Goal: Task Accomplishment & Management: Manage account settings

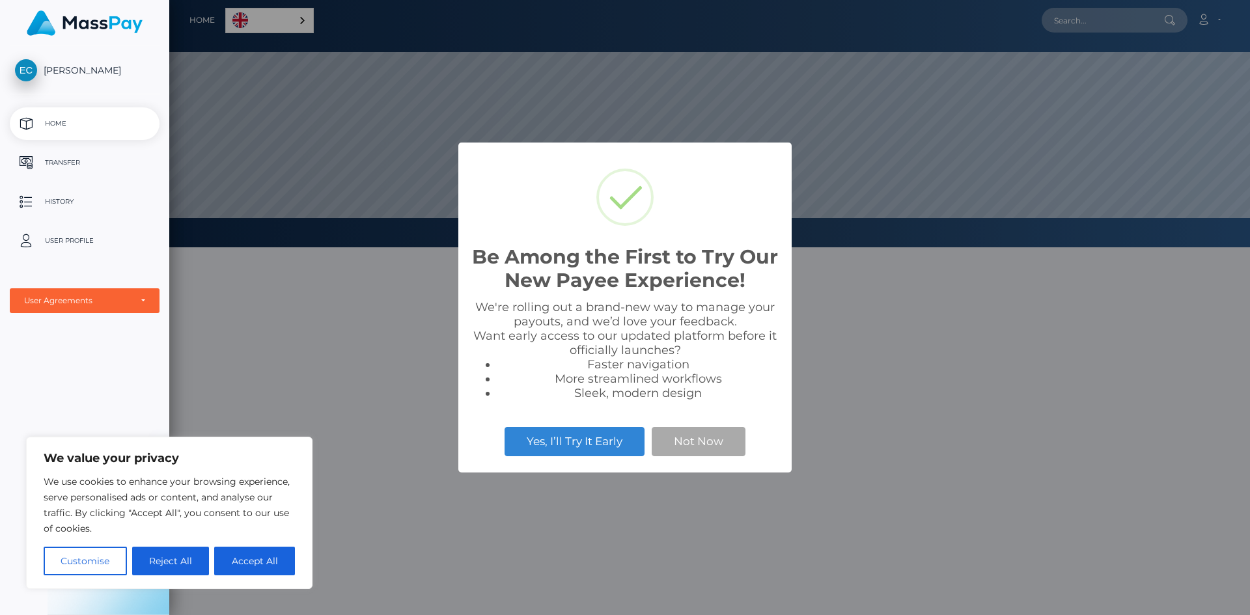
scroll to position [247, 1081]
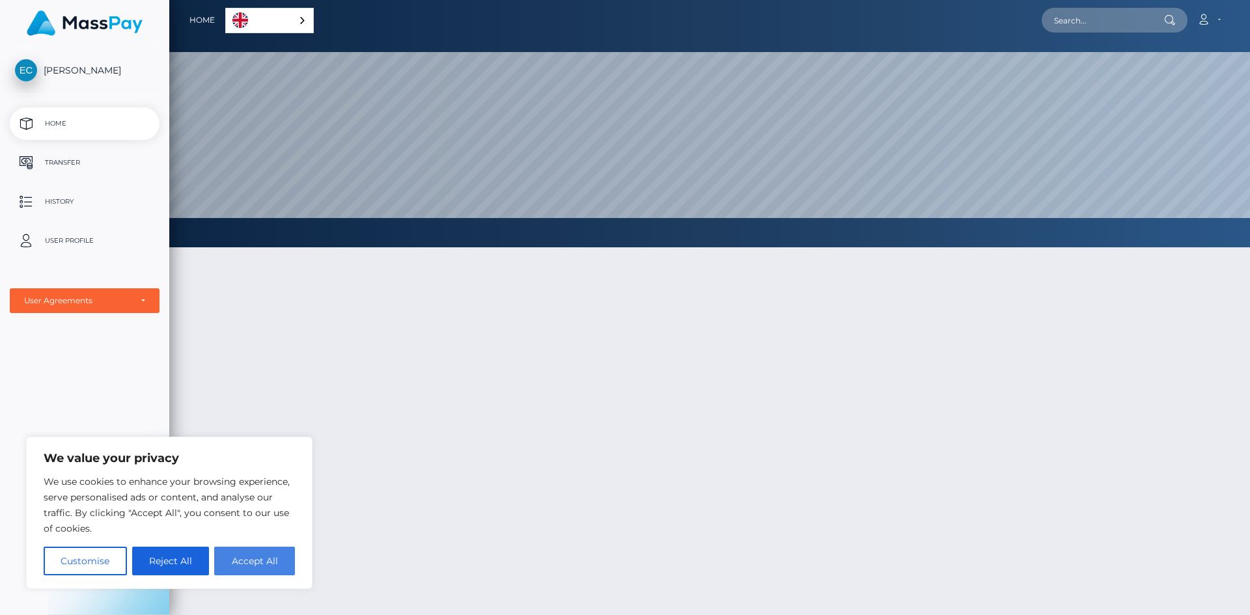
click at [278, 557] on button "Accept All" at bounding box center [254, 561] width 81 height 29
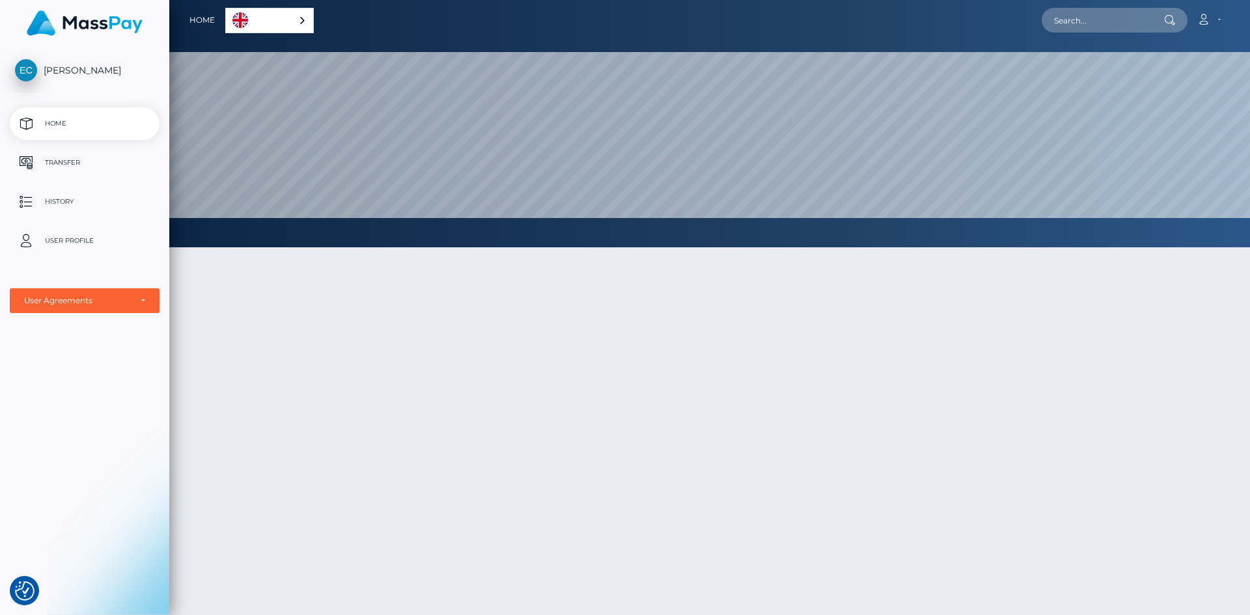
checkbox input "true"
click at [1208, 23] on icon at bounding box center [1204, 19] width 14 height 10
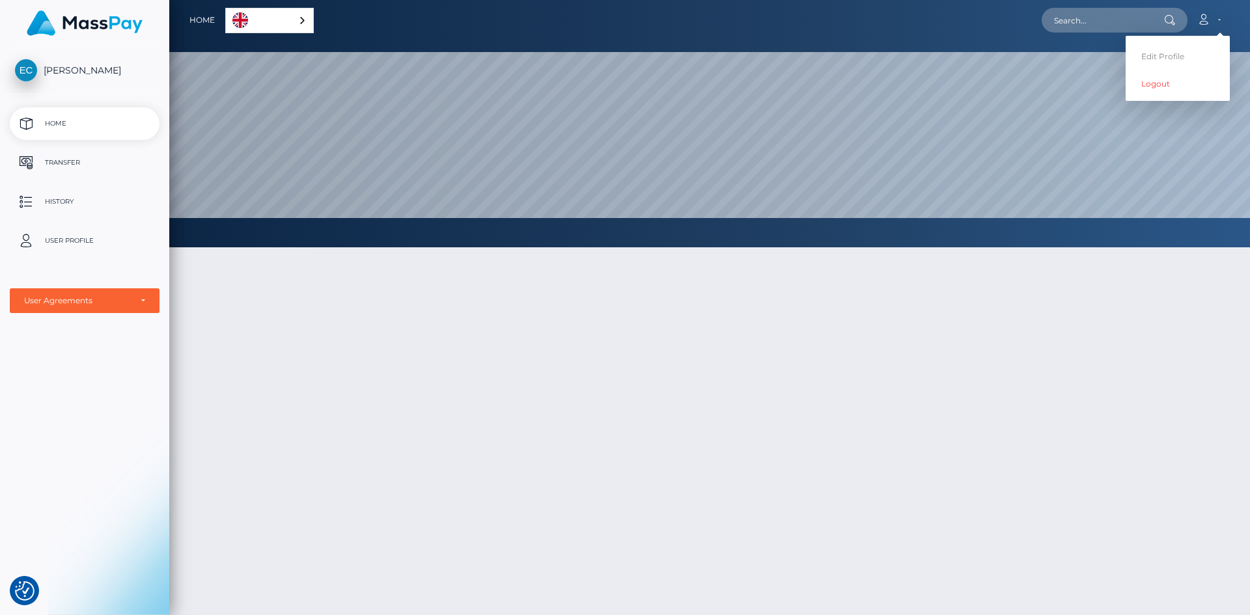
click at [96, 128] on p "Home" at bounding box center [84, 124] width 139 height 20
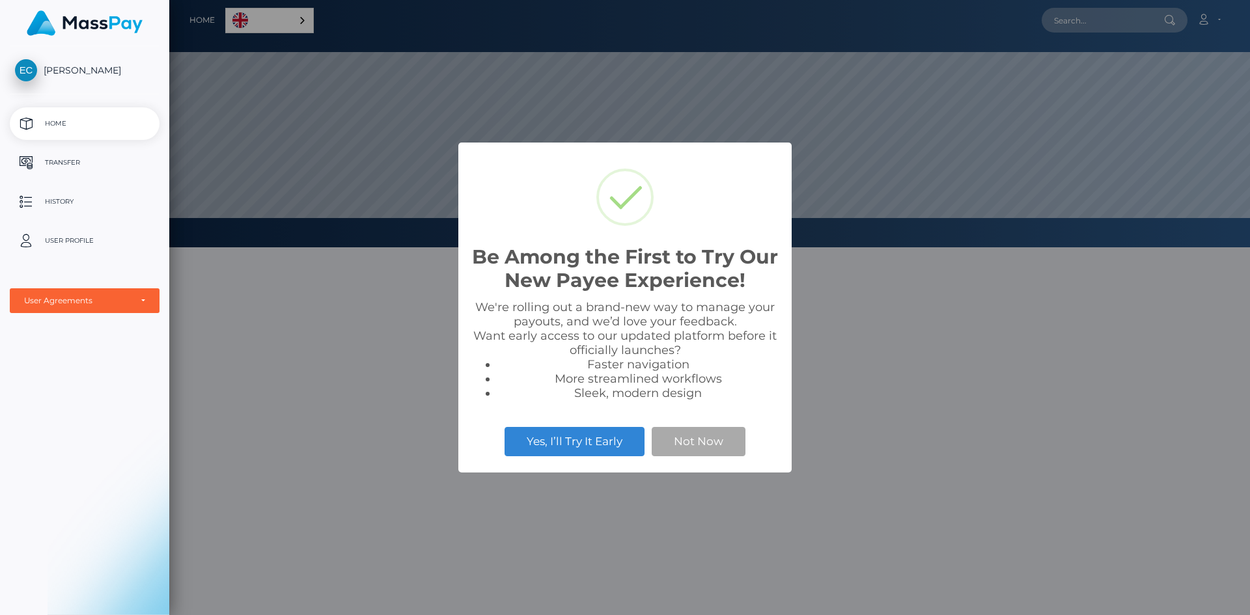
scroll to position [247, 1081]
click at [85, 159] on p "Transfer" at bounding box center [84, 163] width 139 height 20
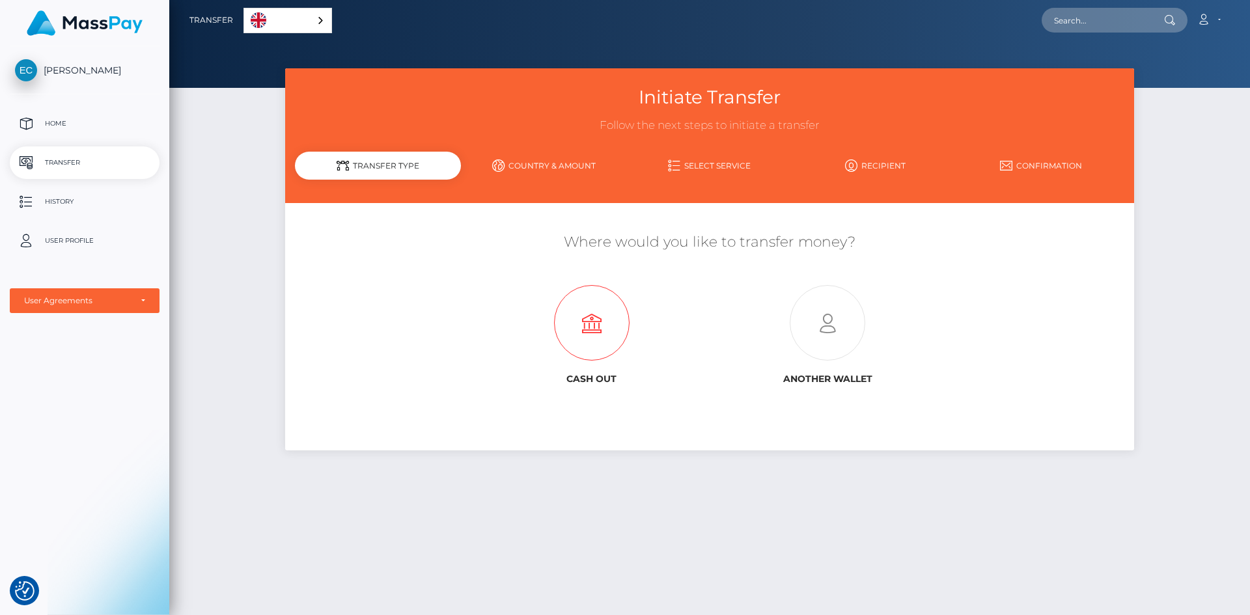
click at [555, 326] on icon at bounding box center [592, 324] width 236 height 76
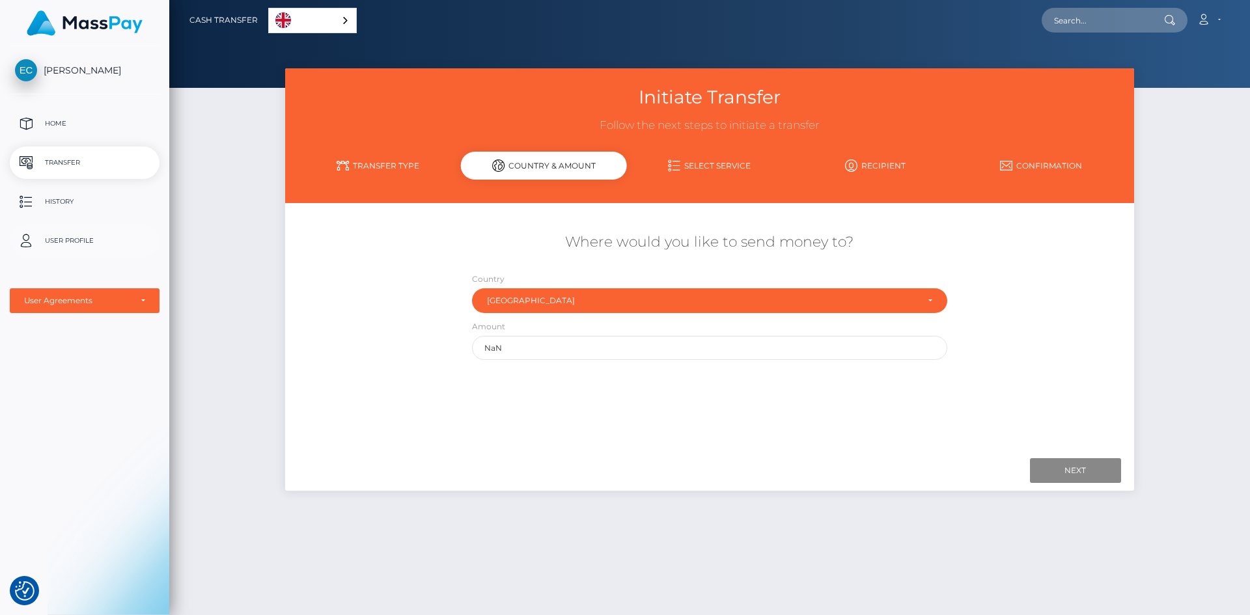
click at [72, 241] on p "User Profile" at bounding box center [84, 241] width 139 height 20
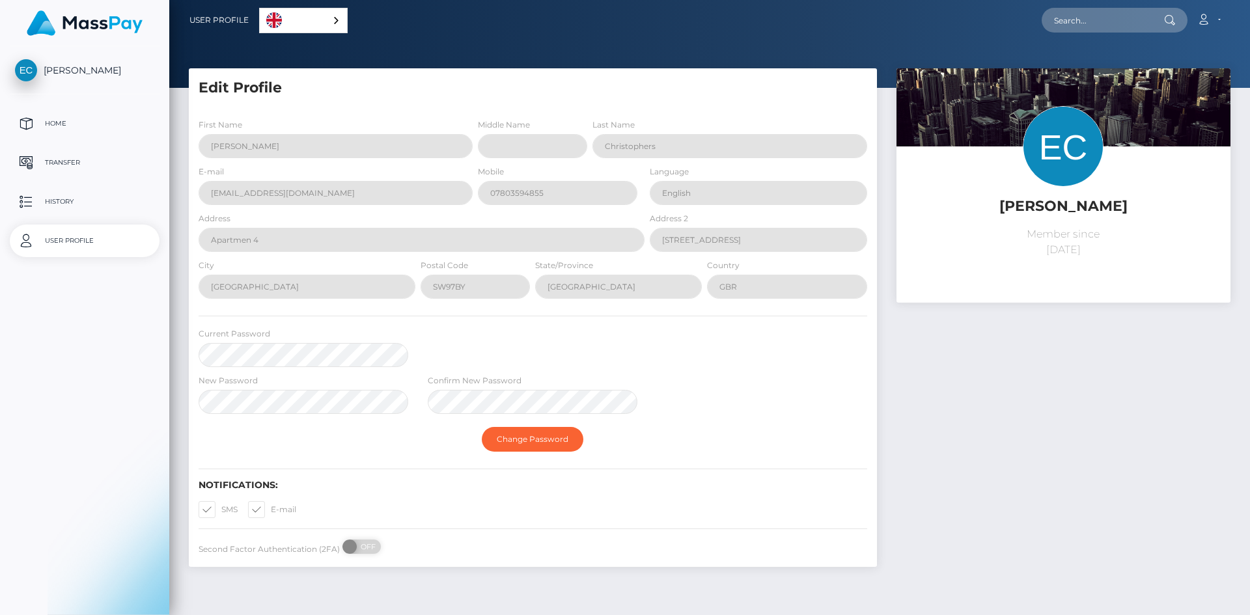
select select
click at [51, 118] on p "Home" at bounding box center [84, 124] width 139 height 20
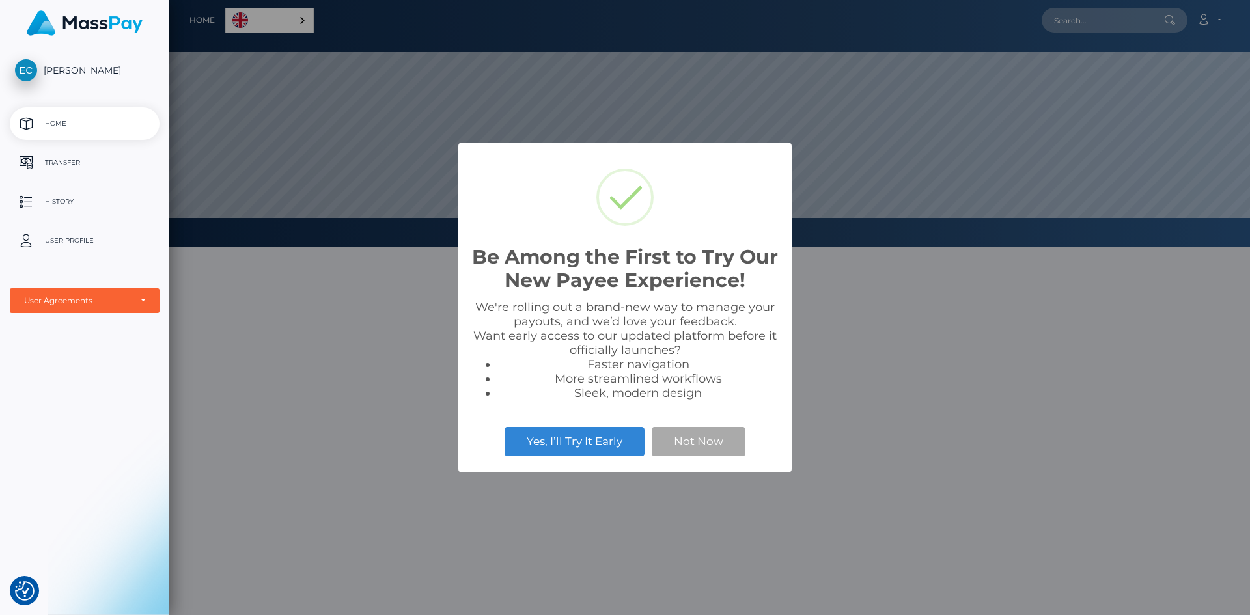
scroll to position [247, 1081]
click at [115, 68] on span "[PERSON_NAME]" at bounding box center [85, 70] width 150 height 12
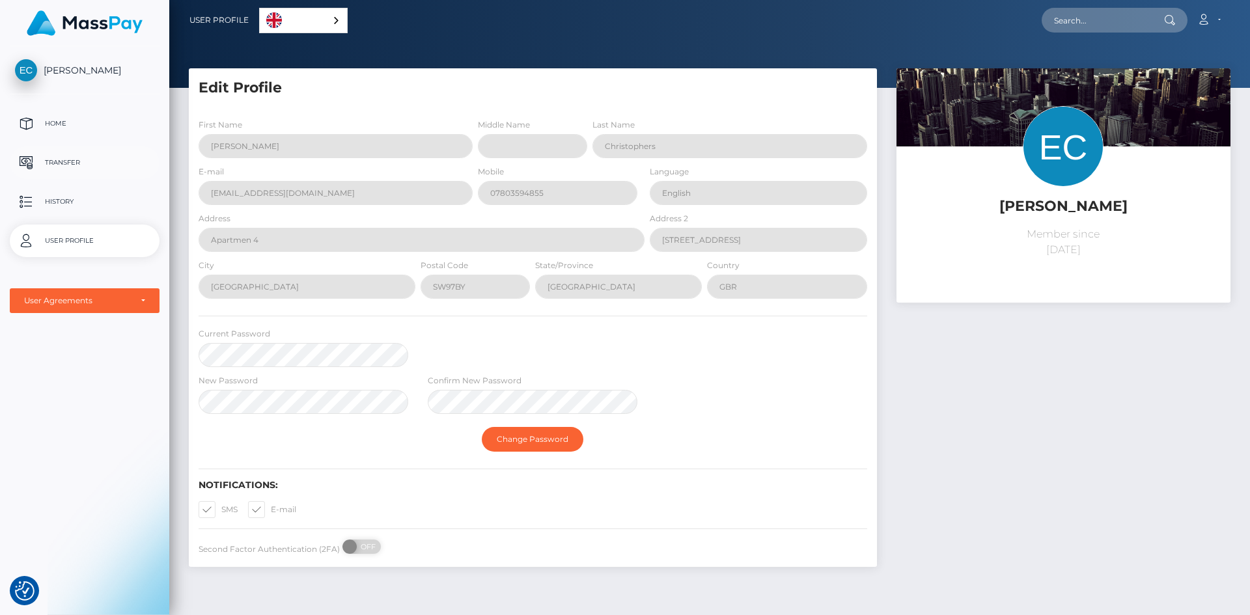
click at [59, 165] on p "Transfer" at bounding box center [84, 163] width 139 height 20
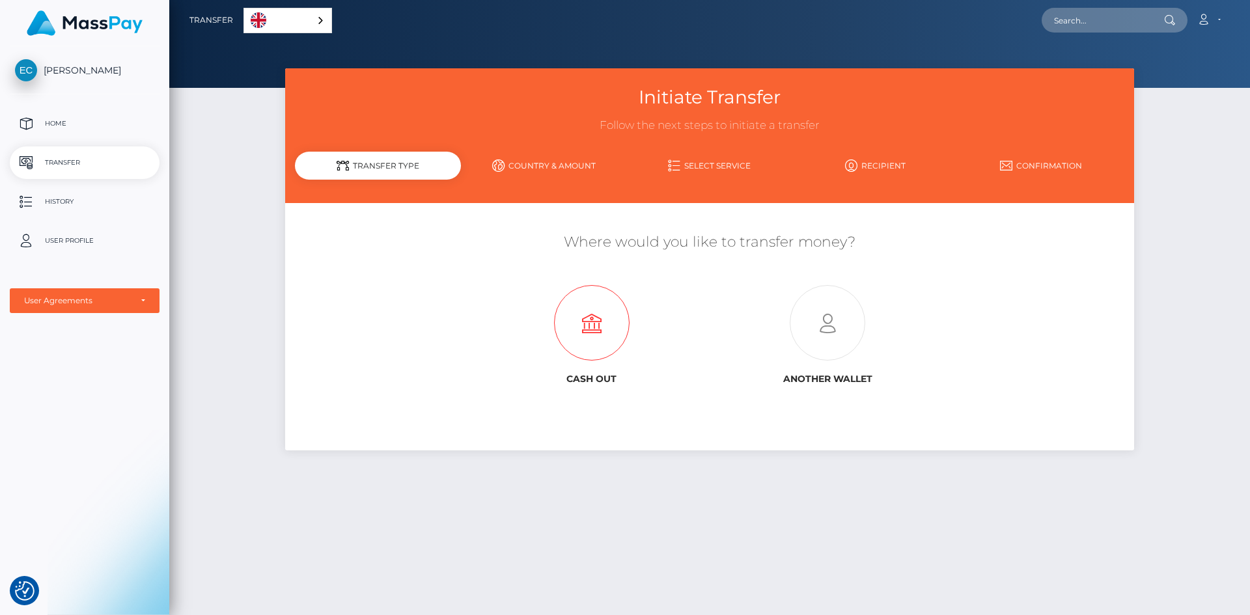
click at [612, 328] on icon at bounding box center [592, 324] width 236 height 76
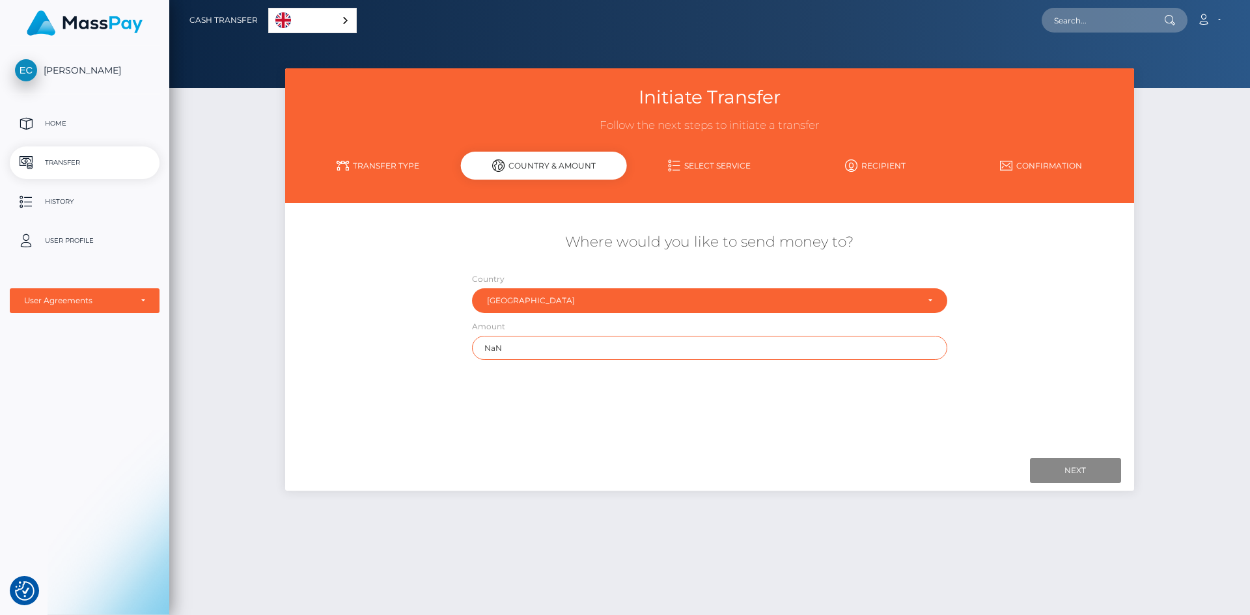
click at [529, 347] on input "NaN" at bounding box center [709, 348] width 475 height 24
click at [861, 165] on link "Recipient" at bounding box center [875, 165] width 166 height 23
click at [853, 161] on icon at bounding box center [851, 166] width 12 height 12
click at [339, 161] on icon at bounding box center [343, 166] width 12 height 12
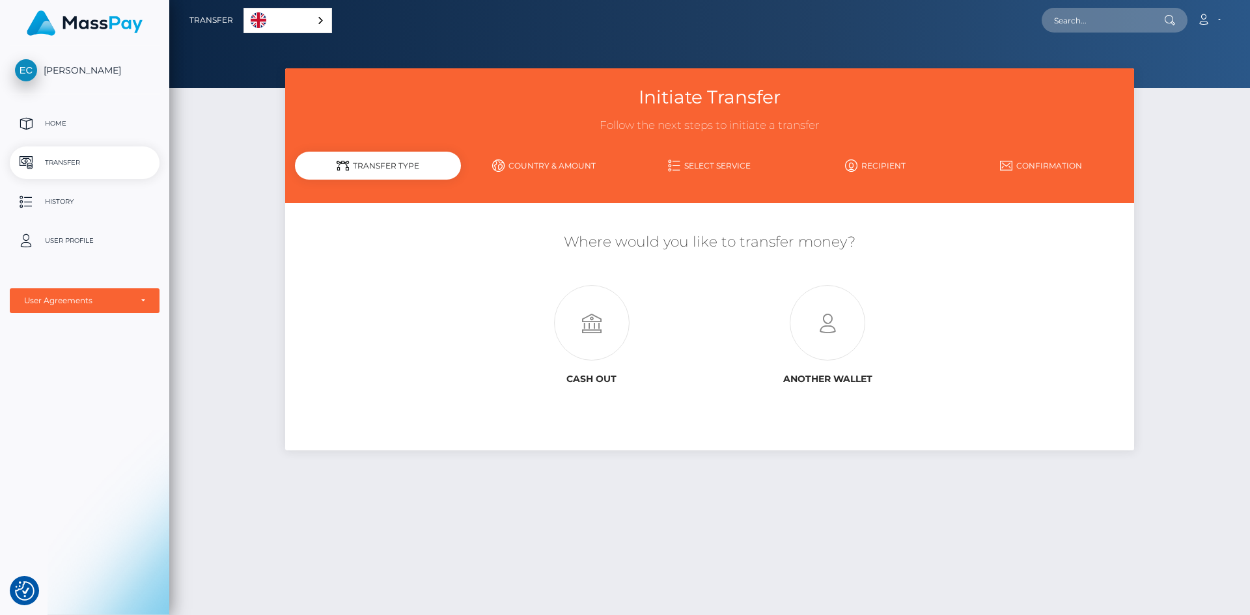
click at [891, 170] on link "Recipient" at bounding box center [875, 165] width 166 height 23
click at [874, 162] on link "Recipient" at bounding box center [875, 165] width 166 height 23
click at [514, 162] on link "Country & Amount" at bounding box center [544, 165] width 166 height 23
click at [632, 346] on icon at bounding box center [592, 324] width 236 height 76
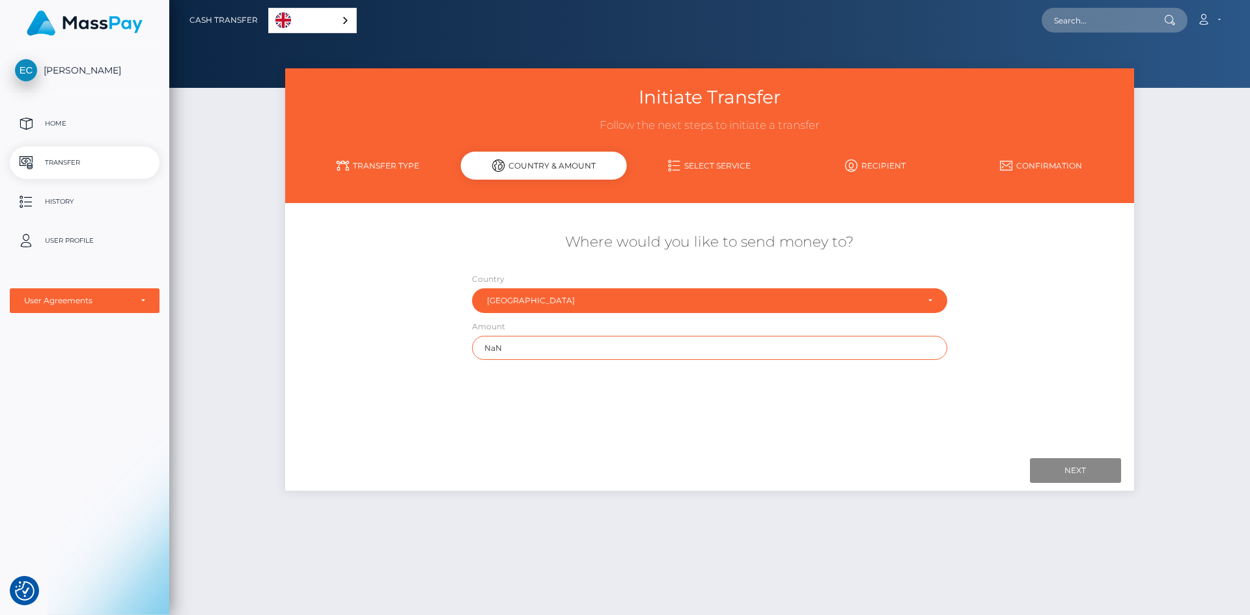
click at [606, 357] on input "NaN" at bounding box center [709, 348] width 475 height 24
click at [1086, 467] on input "Next" at bounding box center [1075, 470] width 91 height 25
click at [705, 167] on link "Select Service" at bounding box center [710, 165] width 166 height 23
click at [893, 166] on link "Recipient" at bounding box center [875, 165] width 166 height 23
click at [1209, 21] on icon at bounding box center [1204, 19] width 14 height 10
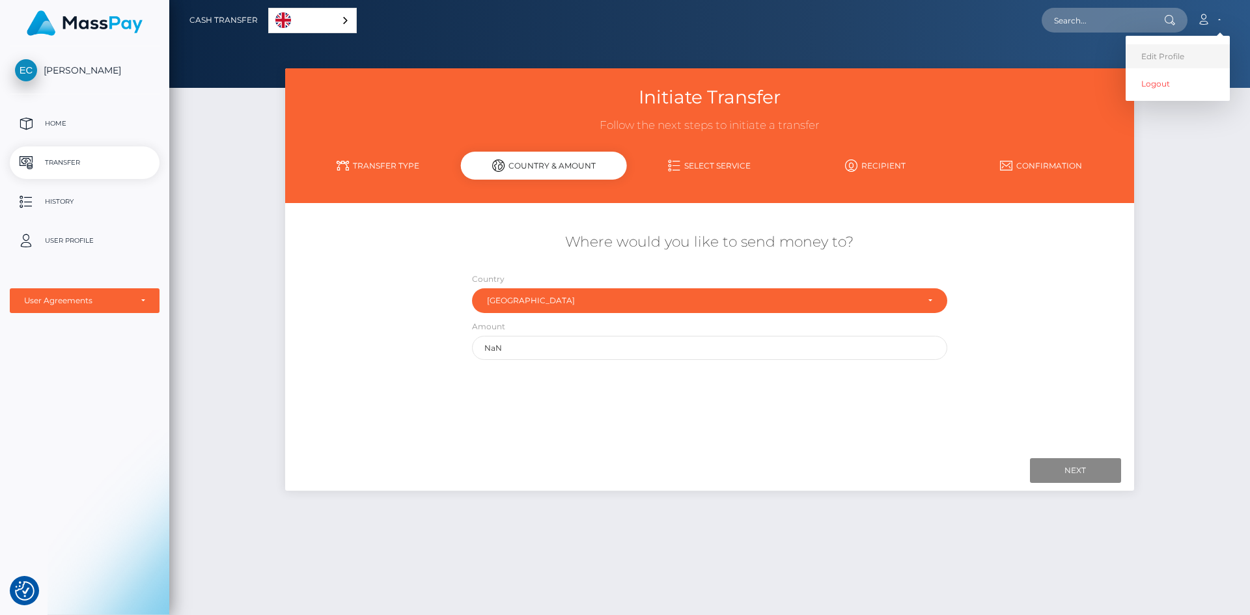
click at [1150, 63] on link "Edit Profile" at bounding box center [1178, 56] width 104 height 24
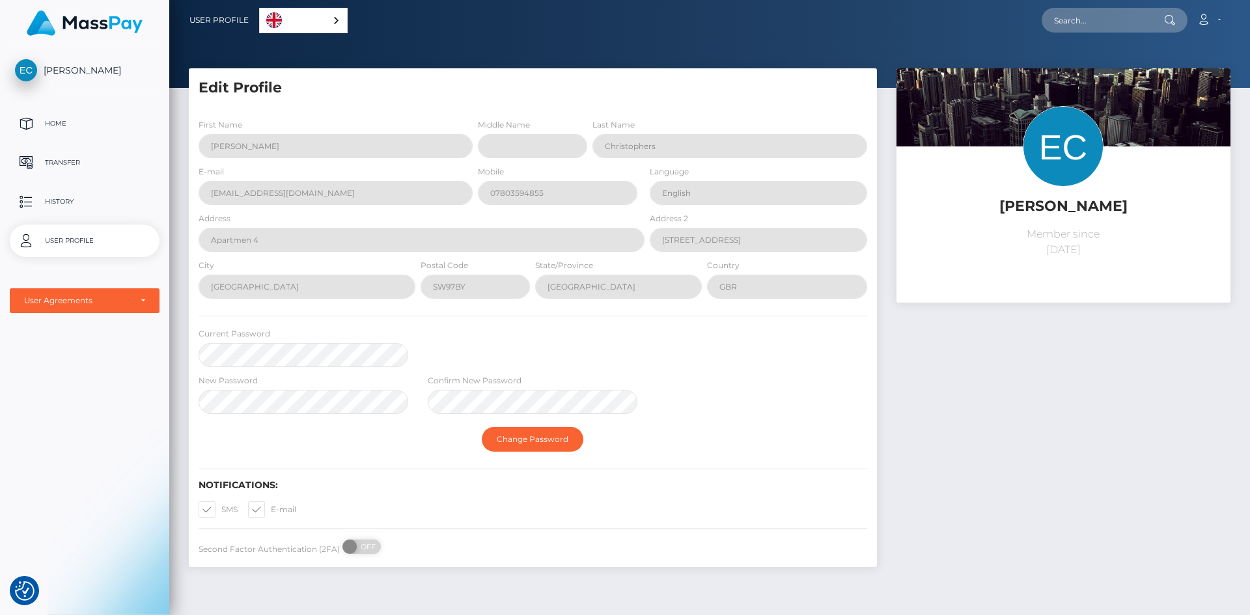
scroll to position [51, 0]
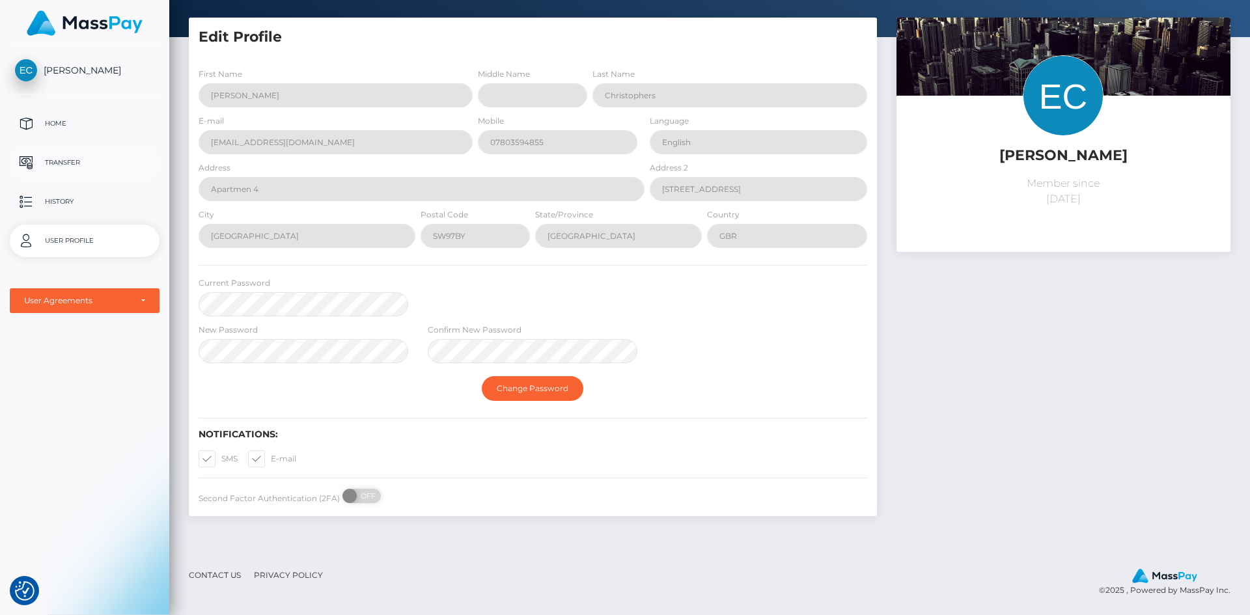
click at [60, 175] on link "Transfer" at bounding box center [85, 162] width 150 height 33
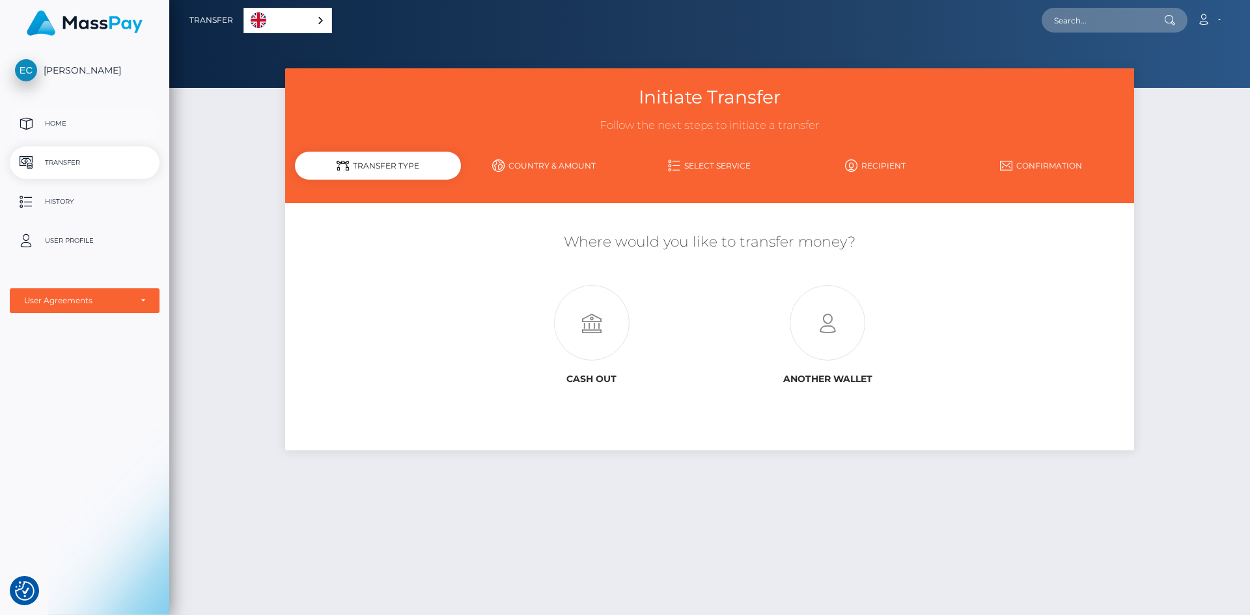
click at [59, 119] on p "Home" at bounding box center [84, 124] width 139 height 20
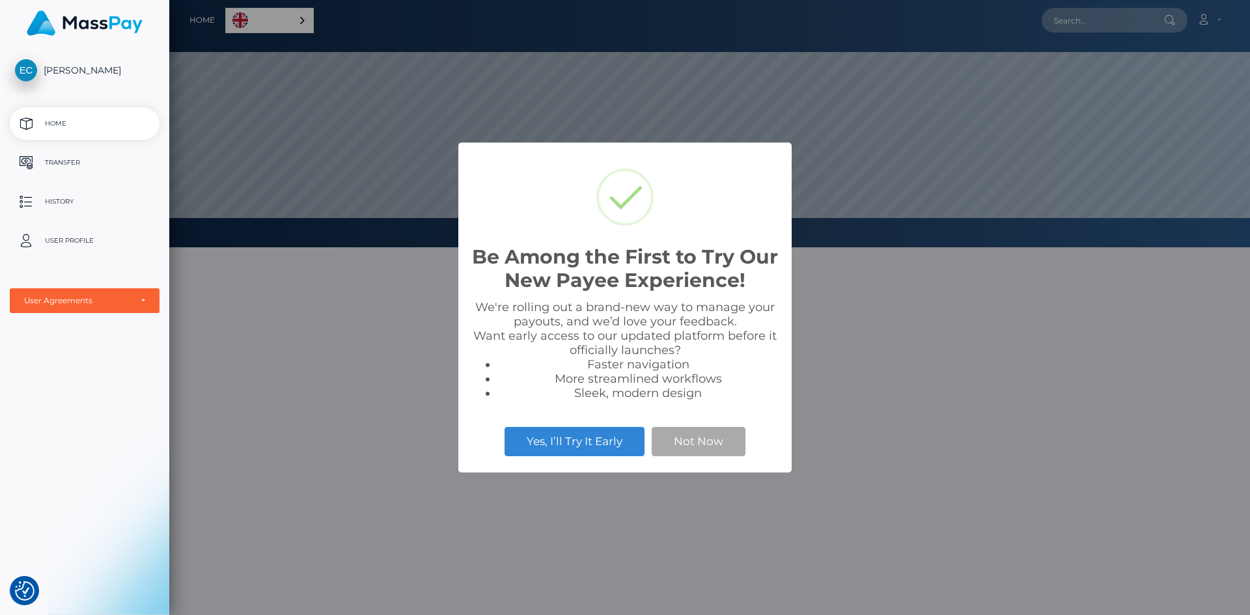
scroll to position [247, 1081]
click at [685, 446] on button "Not Now" at bounding box center [699, 441] width 94 height 29
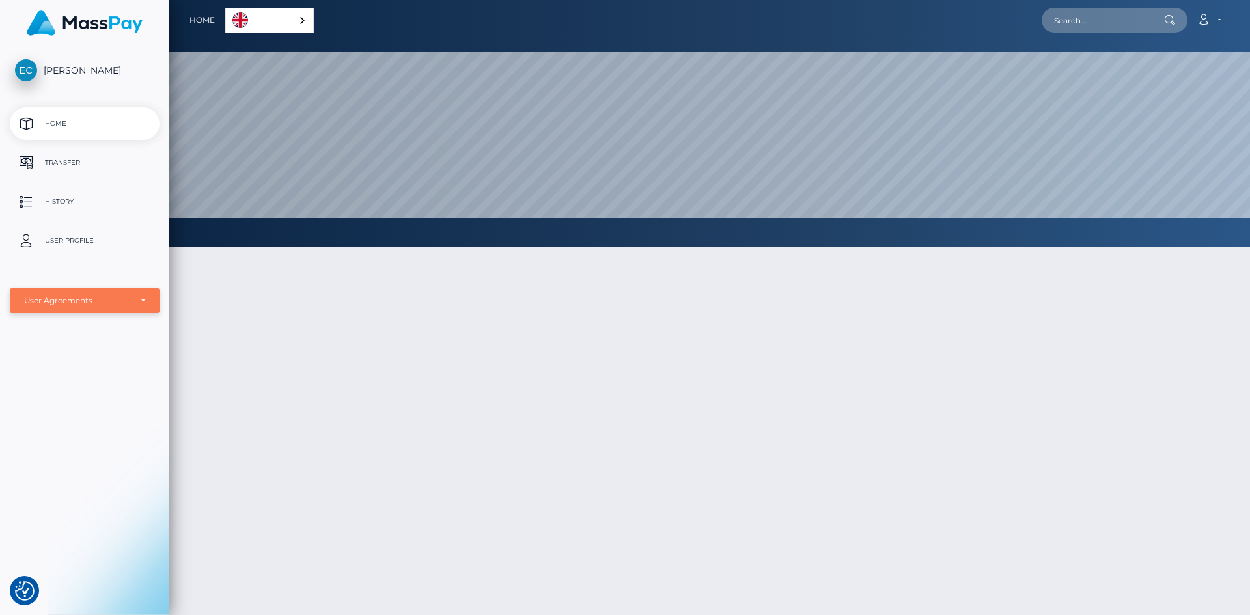
click at [123, 297] on div "User Agreements" at bounding box center [77, 301] width 107 height 10
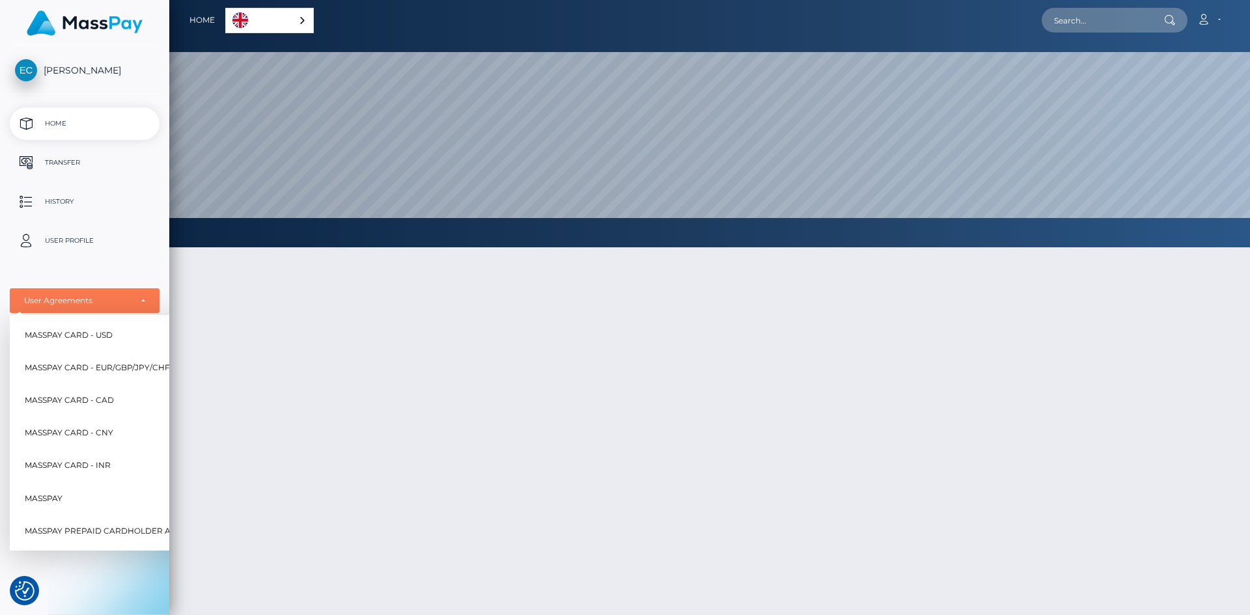
click at [103, 372] on span "MassPay Card - EUR/GBP/JPY/CHF/AUD" at bounding box center [107, 367] width 165 height 17
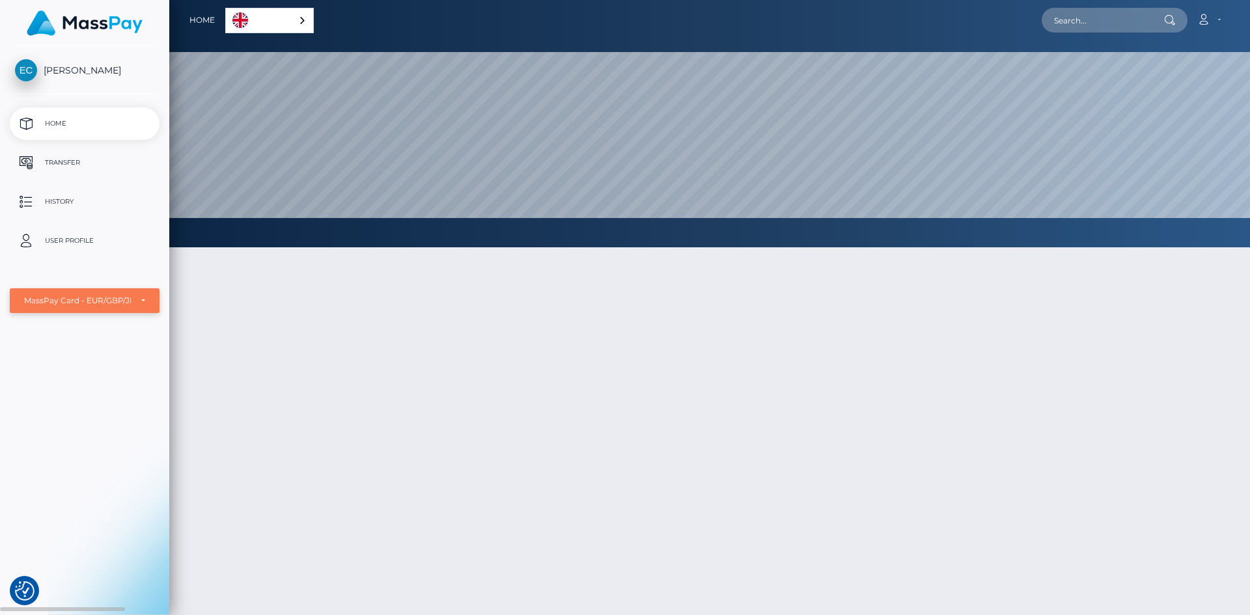
click at [128, 296] on div "MassPay Card - EUR/GBP/JPY/CHF/AUD" at bounding box center [77, 301] width 107 height 10
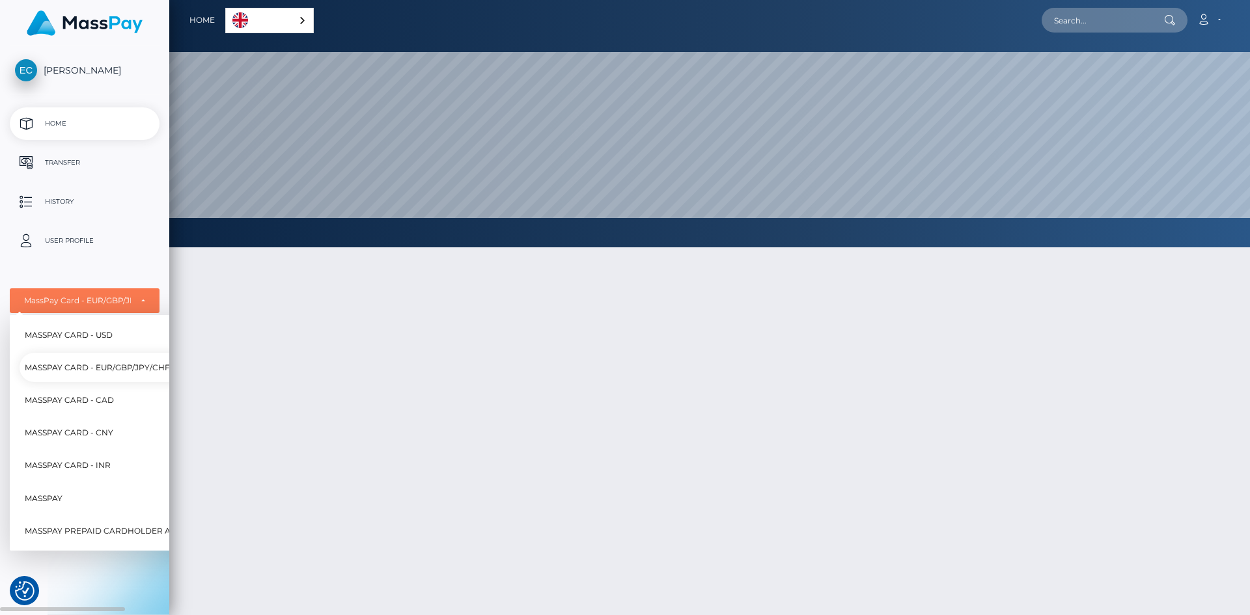
click at [105, 368] on span "MassPay Card - EUR/GBP/JPY/CHF/AUD" at bounding box center [107, 367] width 165 height 17
select select "2"
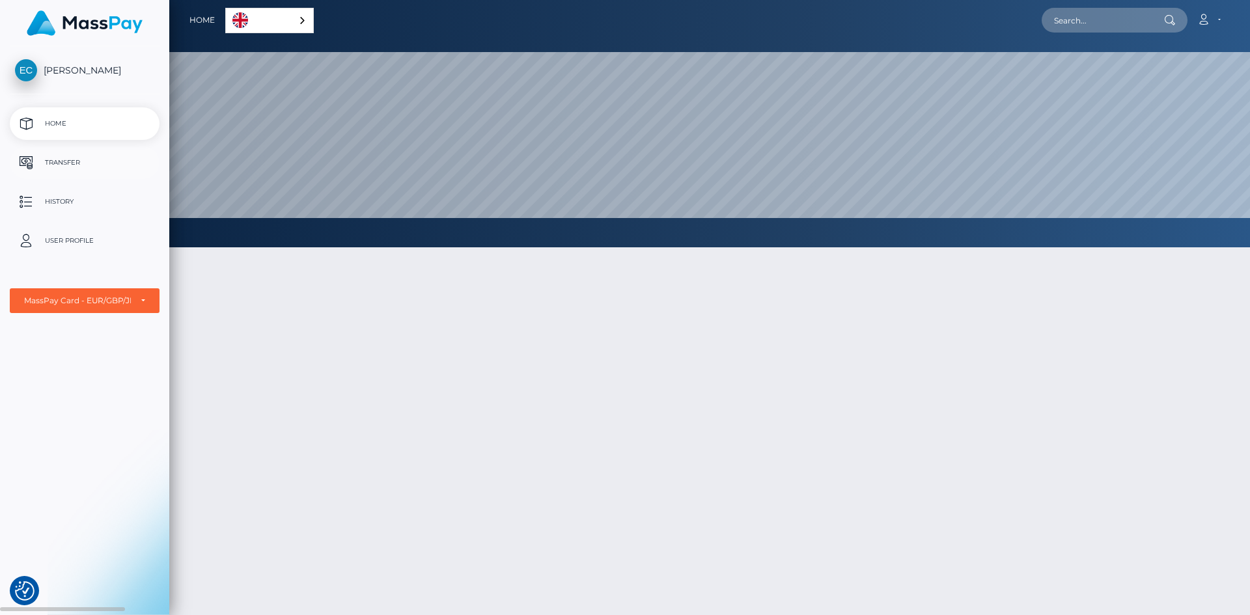
click at [71, 156] on p "Transfer" at bounding box center [84, 163] width 139 height 20
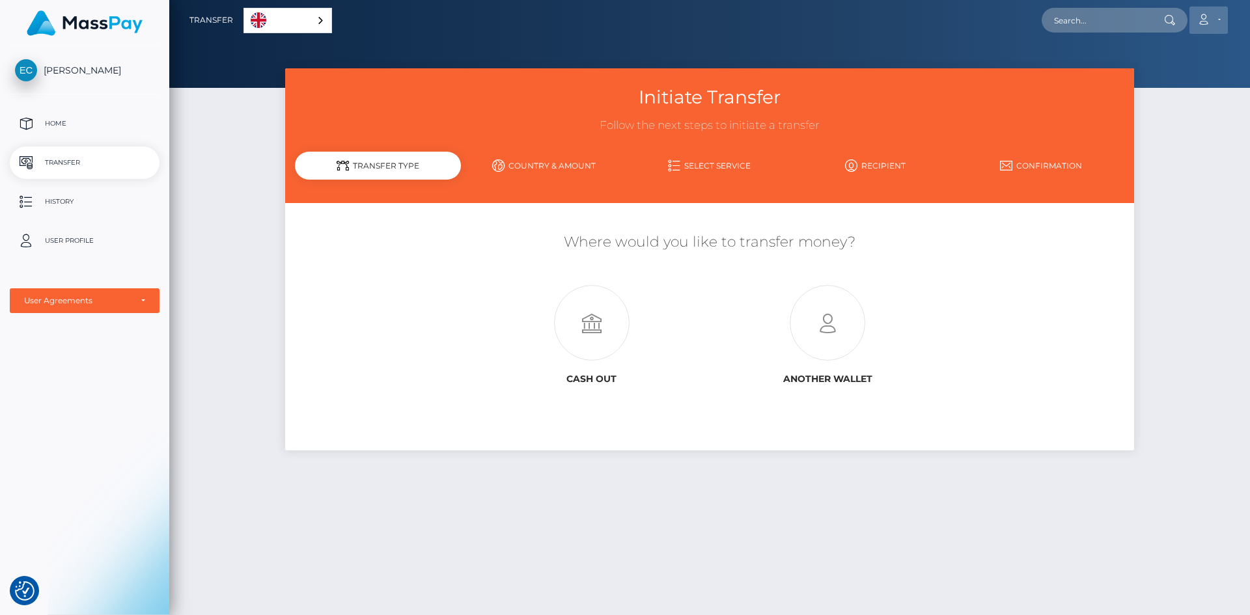
click at [1200, 21] on icon at bounding box center [1204, 19] width 14 height 10
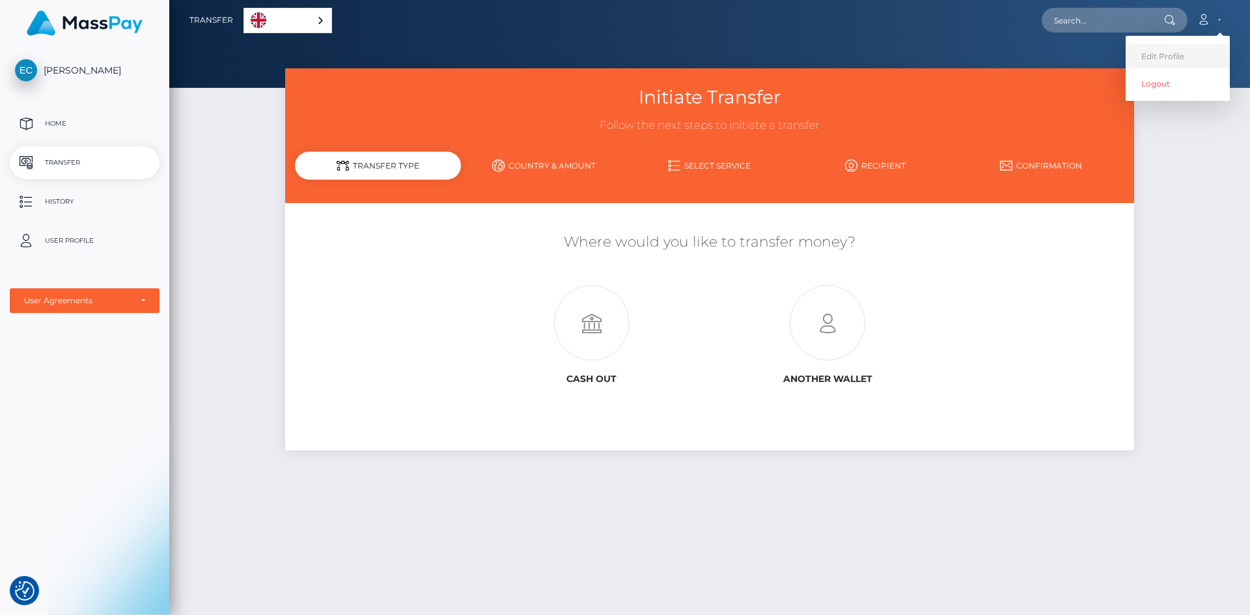
click at [1141, 57] on link "Edit Profile" at bounding box center [1178, 56] width 104 height 24
